Goal: Task Accomplishment & Management: Manage account settings

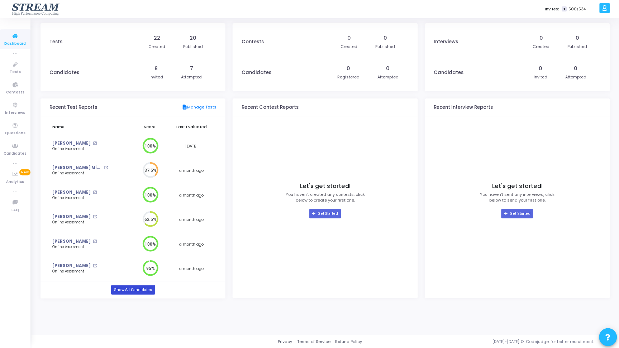
click at [147, 293] on link "Show All Candidates" at bounding box center [133, 290] width 44 height 9
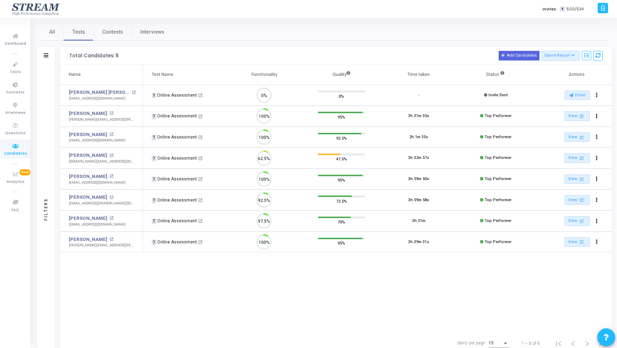
scroll to position [15, 18]
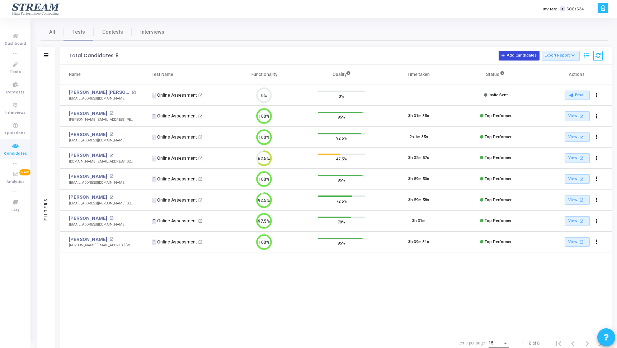
click at [518, 55] on button "Add Candidates" at bounding box center [518, 55] width 41 height 9
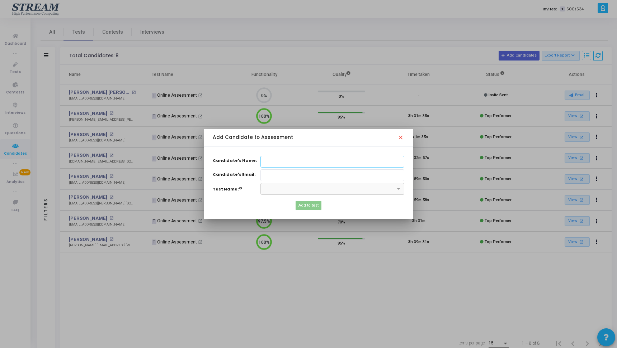
paste input "[PERSON_NAME]"
type input "[PERSON_NAME]"
click at [268, 177] on input "Candidate's Name:" at bounding box center [332, 176] width 144 height 12
paste input "[EMAIL_ADDRESS][DOMAIN_NAME]"
click at [315, 193] on div "×" at bounding box center [332, 189] width 144 height 12
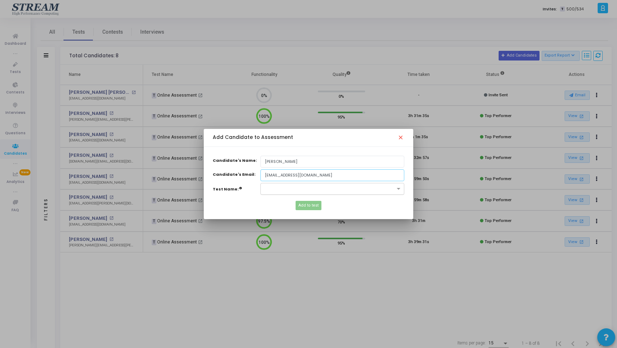
type input "[EMAIL_ADDRESS][DOMAIN_NAME]"
click at [298, 190] on input "text" at bounding box center [325, 188] width 122 height 6
click at [306, 202] on span "Online Assessment (188867)" at bounding box center [292, 201] width 57 height 6
click at [315, 206] on span "Add to test" at bounding box center [308, 206] width 20 height 6
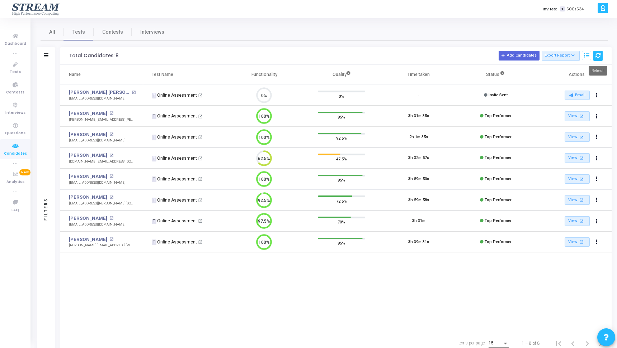
click at [597, 53] on icon at bounding box center [597, 55] width 5 height 5
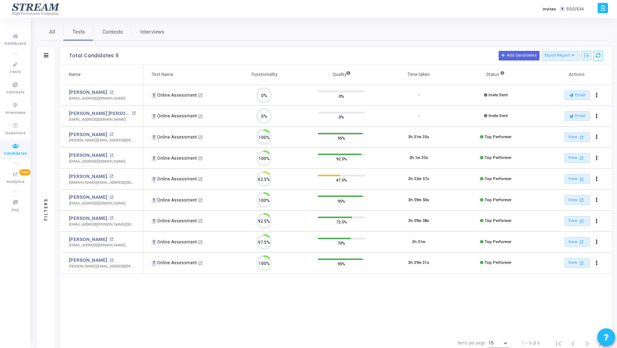
scroll to position [3, 3]
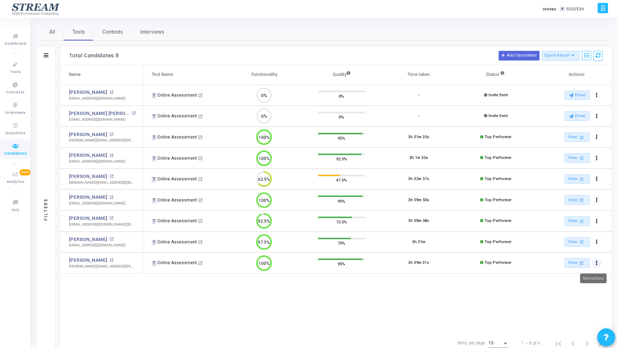
click at [598, 265] on button "Actions" at bounding box center [597, 263] width 10 height 10
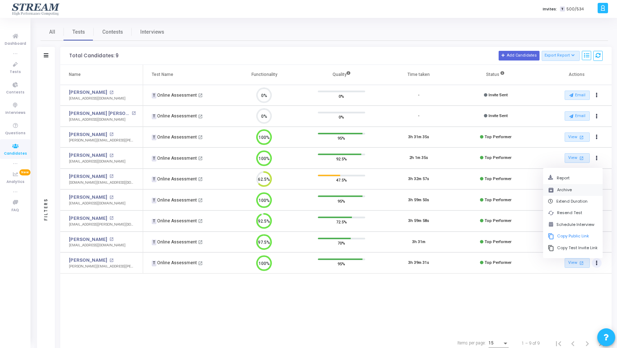
click at [577, 189] on button "archive Archive" at bounding box center [573, 190] width 60 height 12
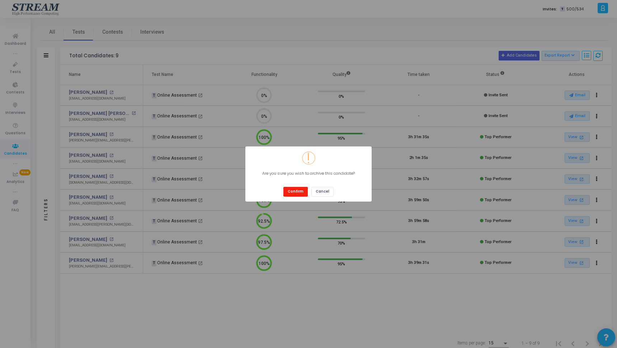
click at [290, 190] on button "Confirm" at bounding box center [295, 192] width 24 height 10
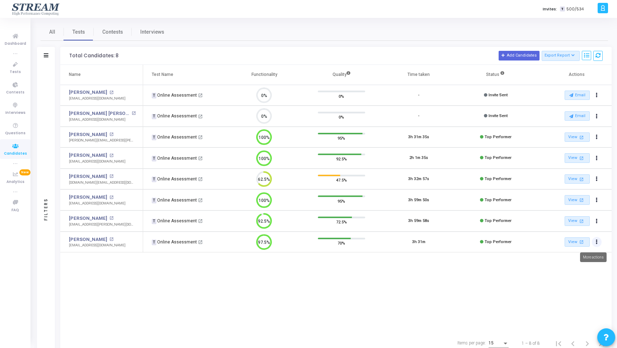
click at [598, 242] on button "Actions" at bounding box center [597, 242] width 10 height 10
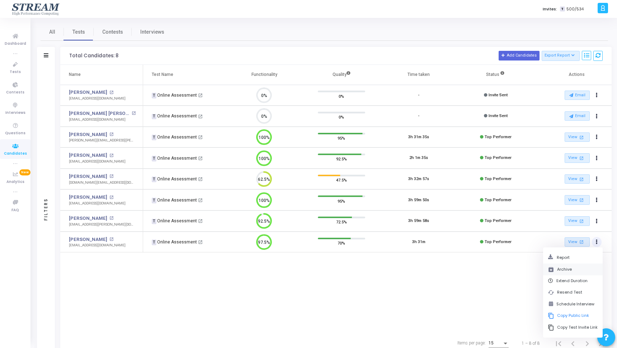
click at [564, 272] on button "archive Archive" at bounding box center [573, 270] width 60 height 12
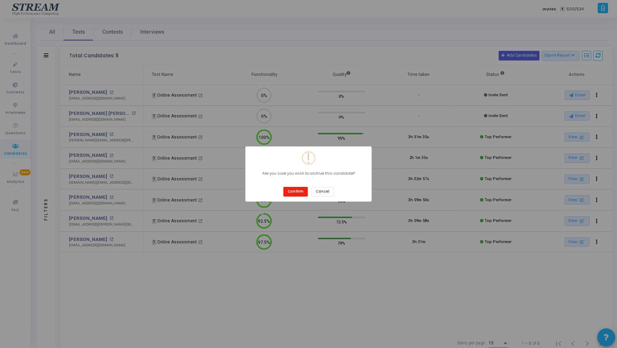
click at [299, 191] on button "Confirm" at bounding box center [295, 192] width 24 height 10
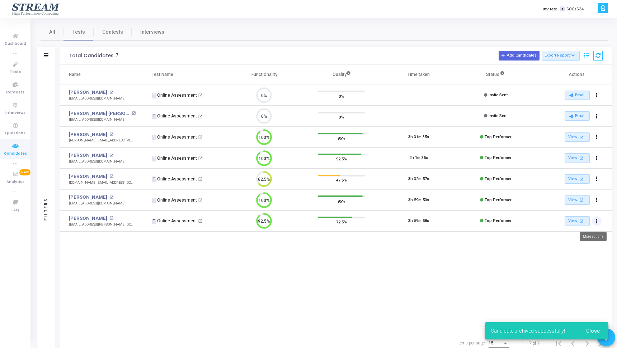
click at [599, 221] on button "Actions" at bounding box center [597, 222] width 10 height 10
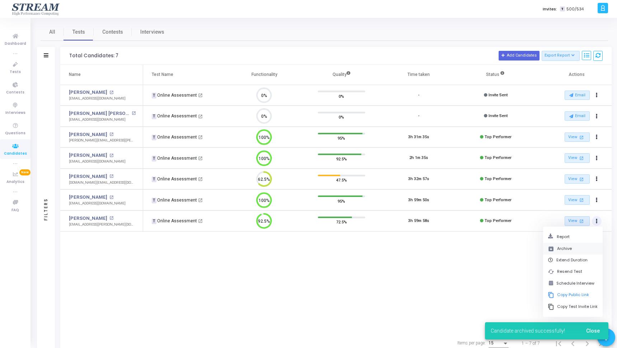
click at [557, 247] on button "archive Archive" at bounding box center [573, 249] width 60 height 12
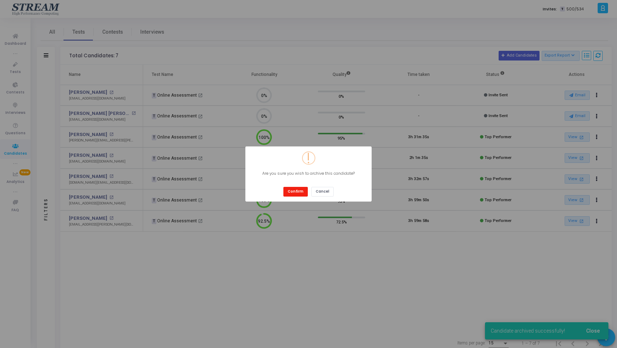
click at [298, 193] on button "Confirm" at bounding box center [295, 192] width 24 height 10
